Goal: Check status: Check status

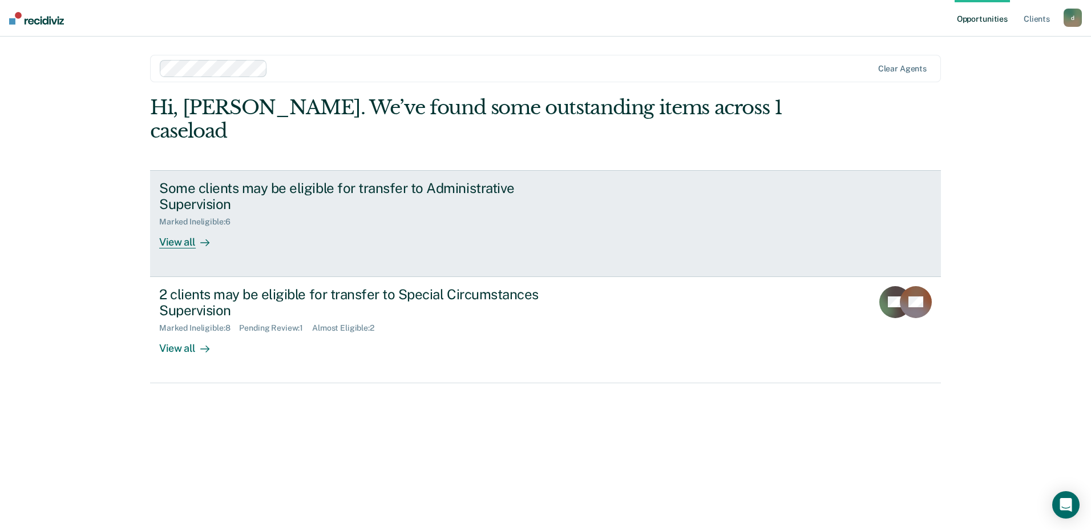
click at [181, 244] on div "View all" at bounding box center [191, 238] width 64 height 22
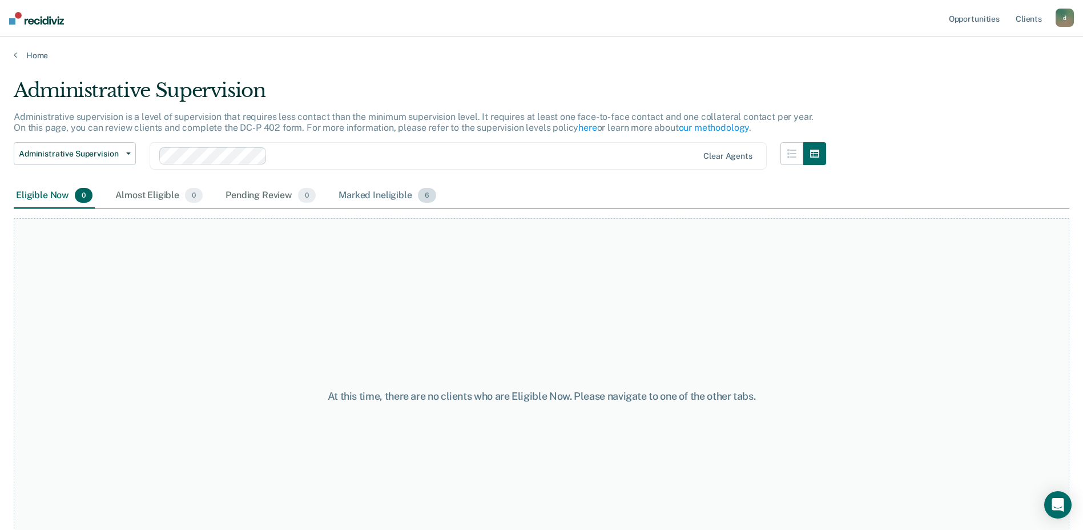
click at [374, 190] on div "Marked Ineligible 6" at bounding box center [387, 195] width 102 height 25
